Goal: Transaction & Acquisition: Purchase product/service

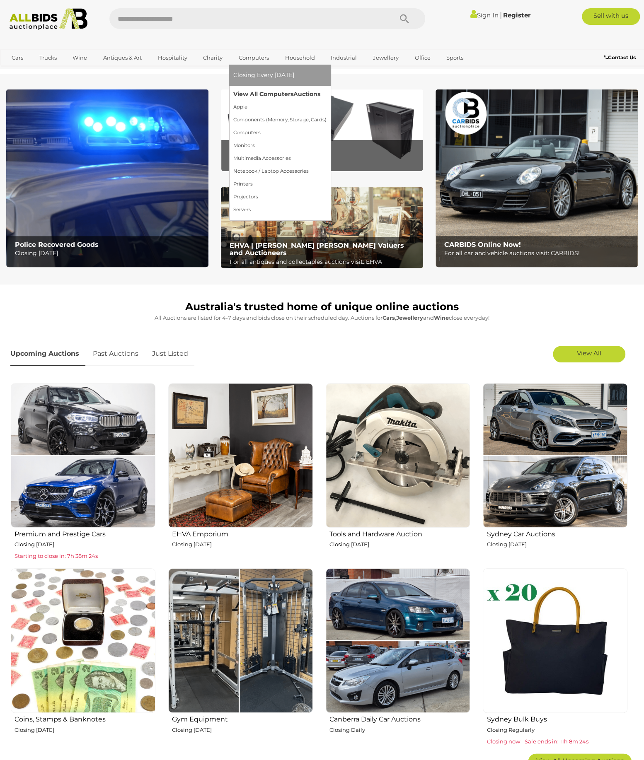
click at [252, 94] on link "View All Computers Auctions" at bounding box center [279, 94] width 93 height 13
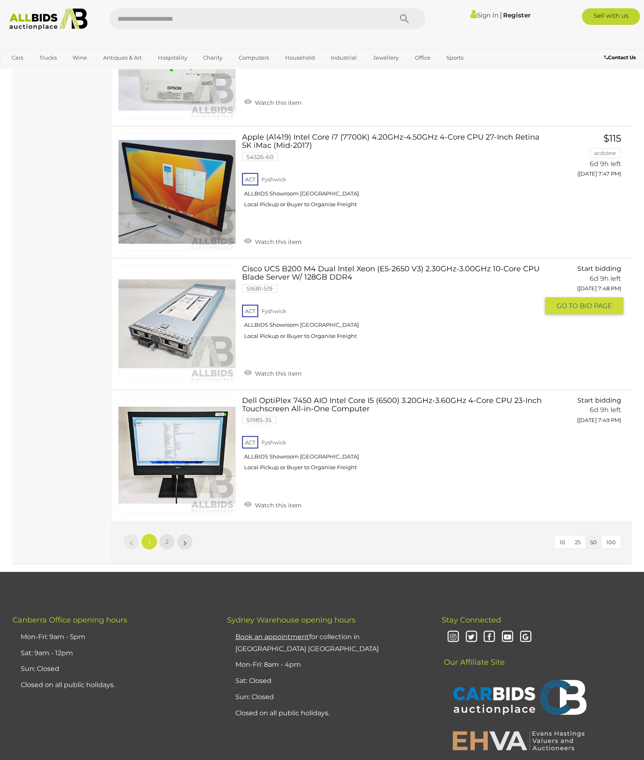
scroll to position [6279, 0]
click at [162, 536] on link "2" at bounding box center [167, 541] width 17 height 17
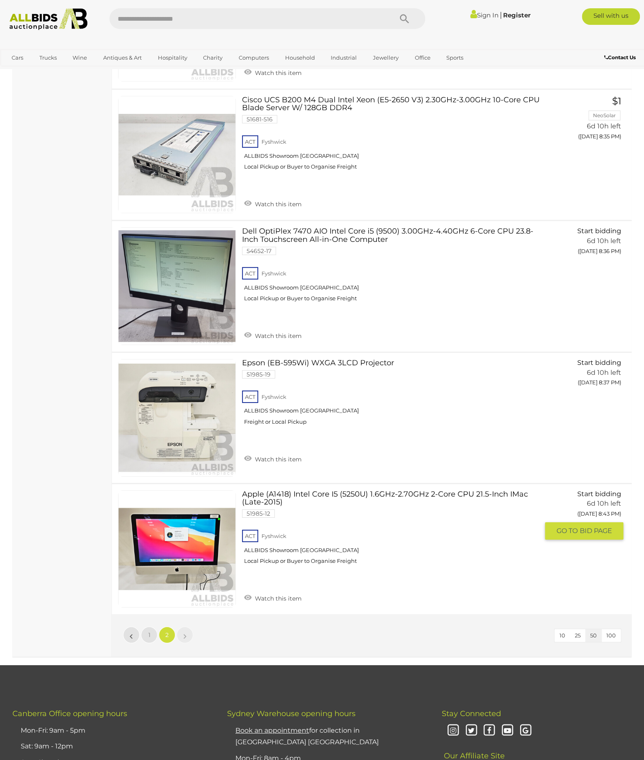
scroll to position [3029, 0]
